Goal: Transaction & Acquisition: Purchase product/service

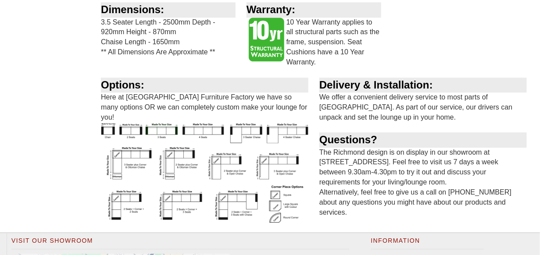
scroll to position [658, 0]
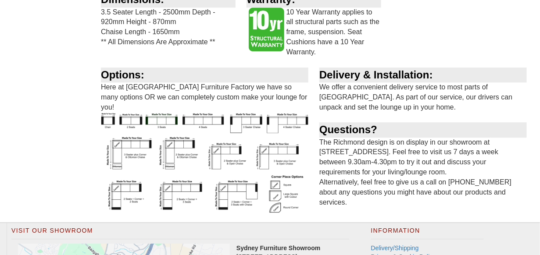
click at [198, 133] on img at bounding box center [204, 162] width 207 height 100
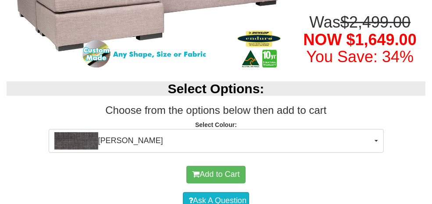
scroll to position [205, 0]
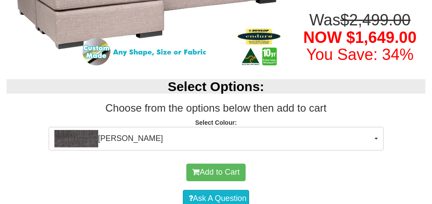
click at [0, 0] on link "Mattress and Bases" at bounding box center [0, 0] width 0 height 0
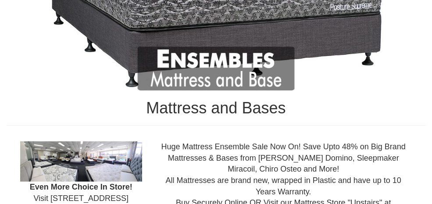
scroll to position [211, 0]
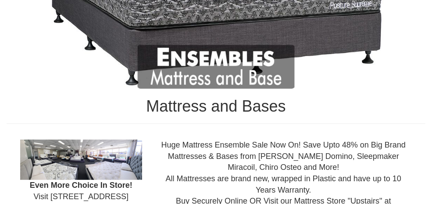
click at [0, 0] on link "Bedroom Suites" at bounding box center [0, 0] width 0 height 0
